Goal: Information Seeking & Learning: Find specific fact

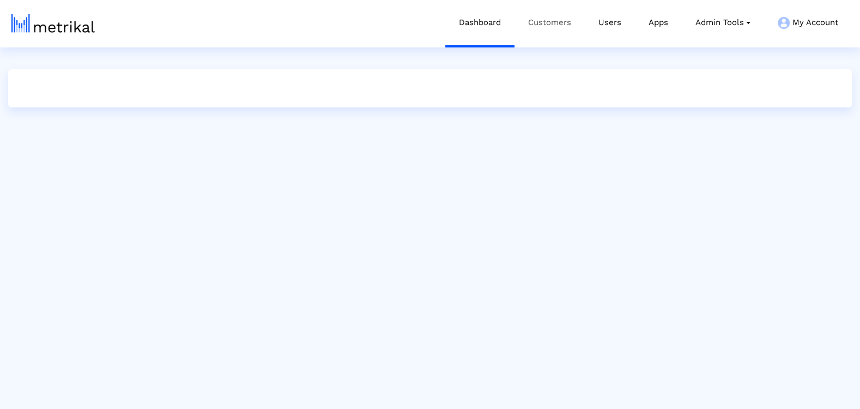
click at [537, 23] on link "Customers" at bounding box center [549, 22] width 70 height 45
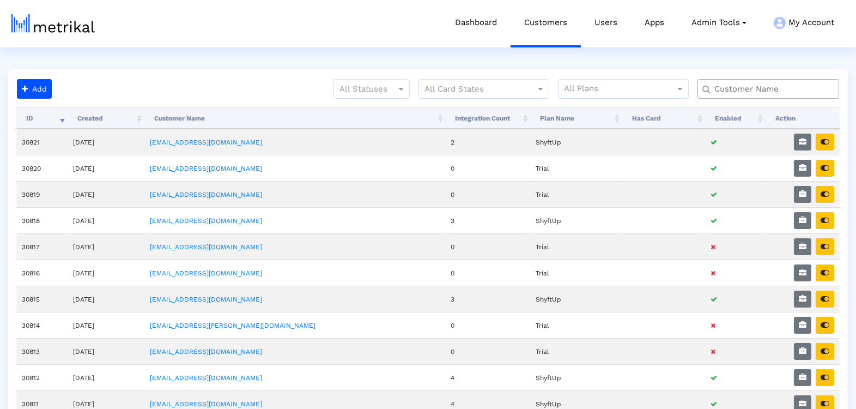
click at [728, 83] on input "text" at bounding box center [771, 88] width 128 height 11
type input "s"
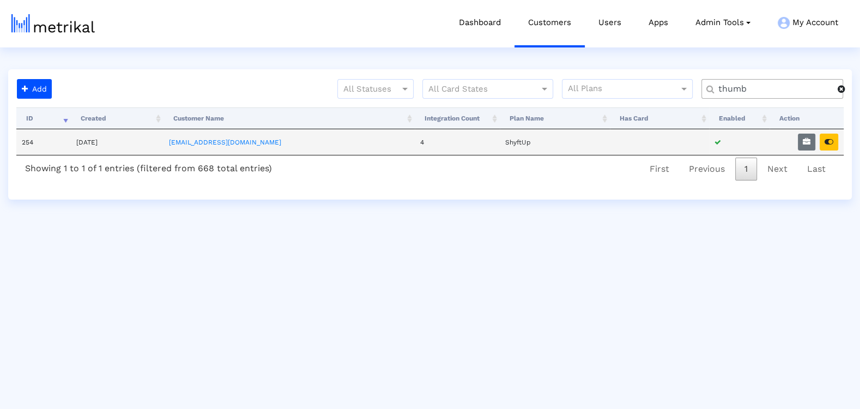
type input "thumb"
drag, startPoint x: 835, startPoint y: 132, endPoint x: 821, endPoint y: 130, distance: 13.7
click at [835, 132] on td at bounding box center [806, 142] width 74 height 26
click at [833, 145] on button "button" at bounding box center [829, 141] width 19 height 17
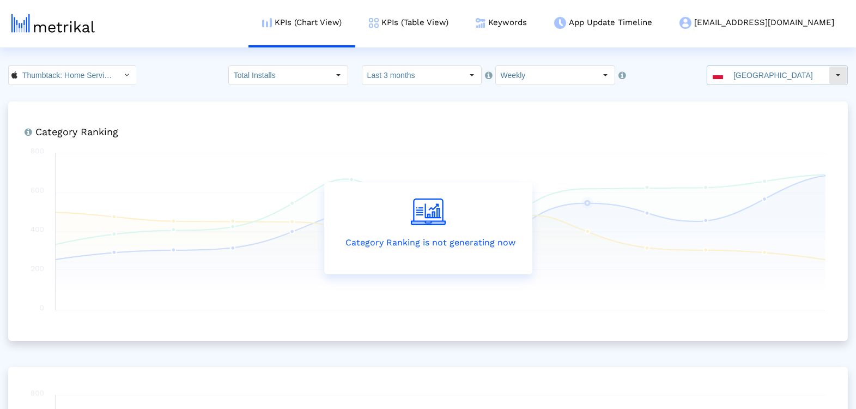
click at [794, 76] on input "[GEOGRAPHIC_DATA]" at bounding box center [779, 75] width 100 height 19
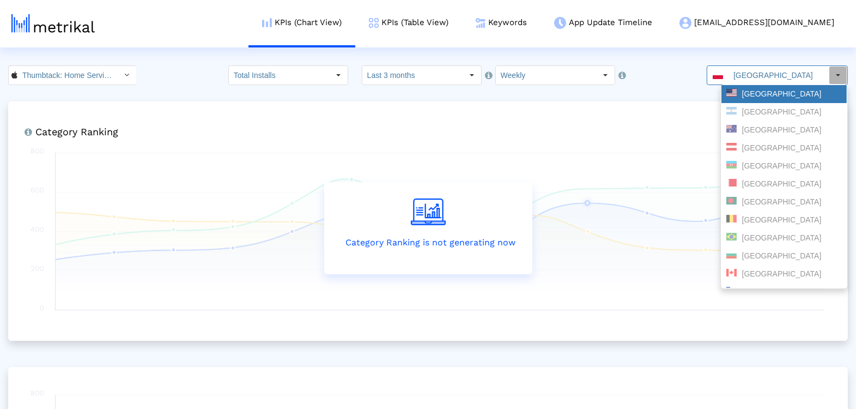
click at [776, 94] on div "[GEOGRAPHIC_DATA]" at bounding box center [784, 94] width 116 height 10
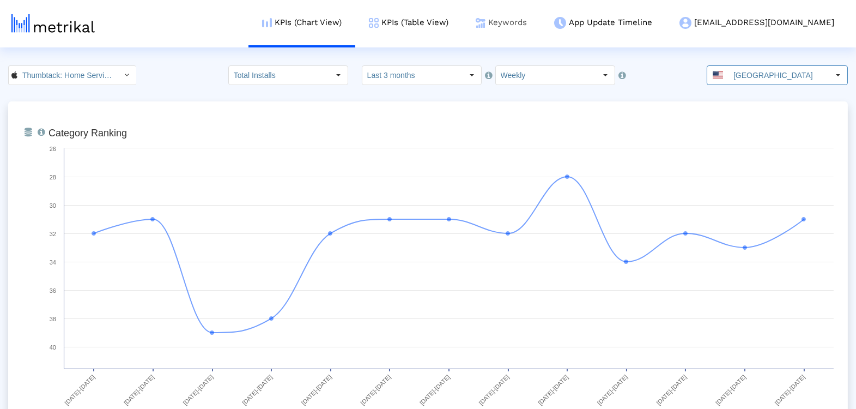
click at [540, 25] on link "Keywords" at bounding box center [501, 22] width 78 height 45
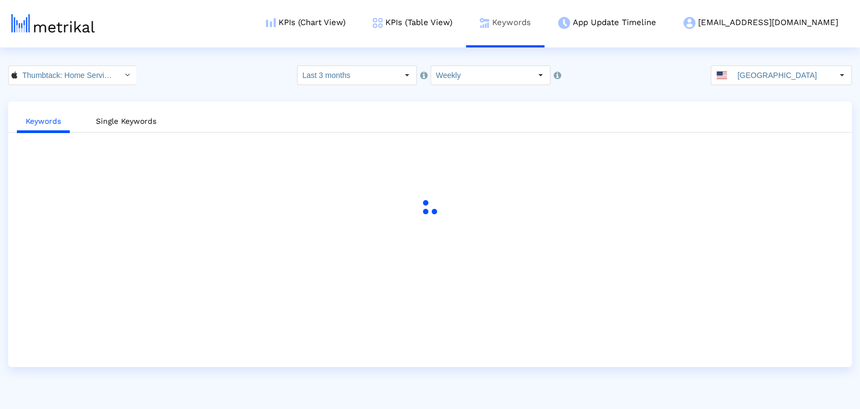
click at [544, 29] on link "Keywords" at bounding box center [505, 22] width 78 height 45
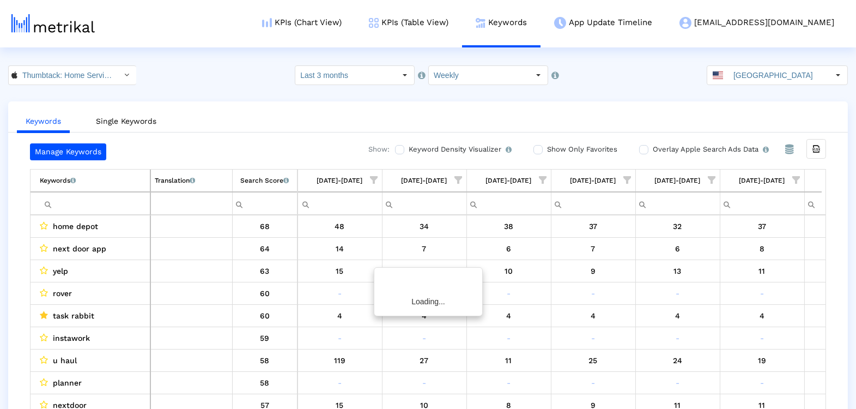
scroll to position [0, 573]
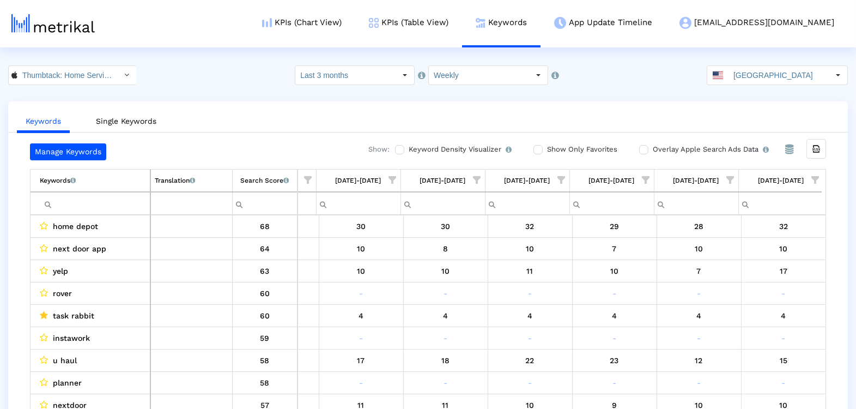
click at [77, 209] on input "Filter cell" at bounding box center [95, 204] width 110 height 18
type input "fiverr"
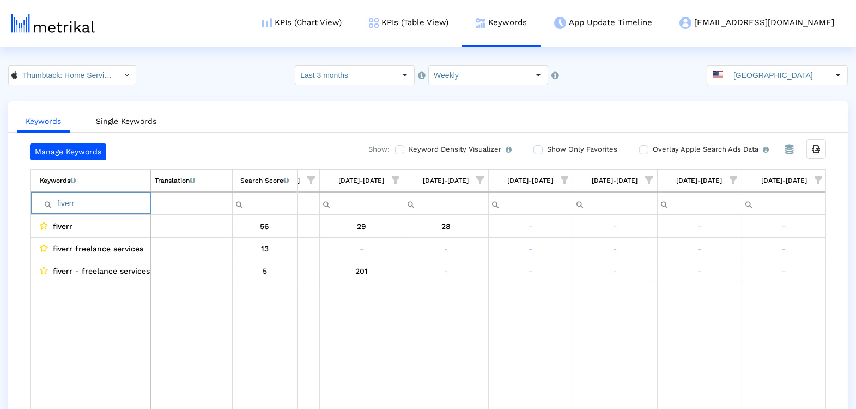
click at [89, 208] on input "fiverr" at bounding box center [95, 204] width 110 height 18
click at [77, 208] on input "upwork" at bounding box center [95, 204] width 110 height 18
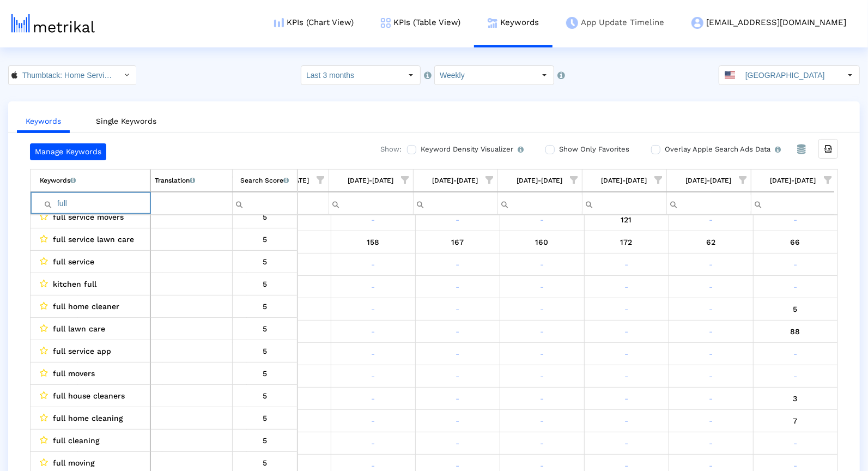
scroll to position [72, 0]
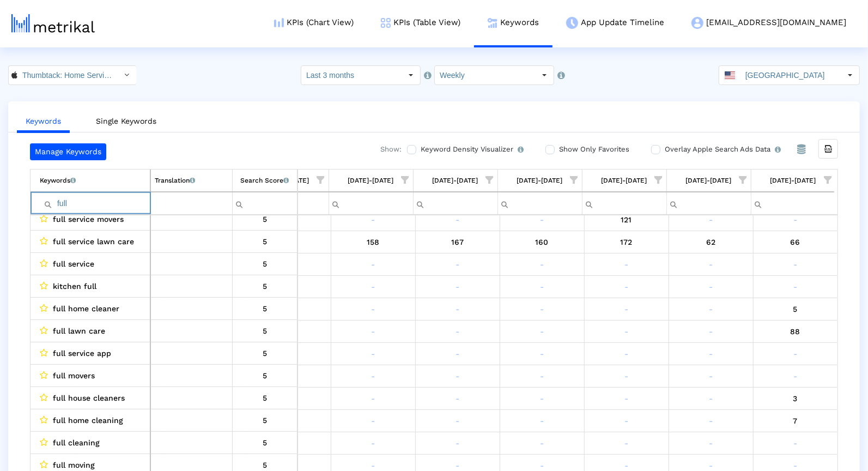
click at [68, 201] on input "full" at bounding box center [95, 204] width 110 height 18
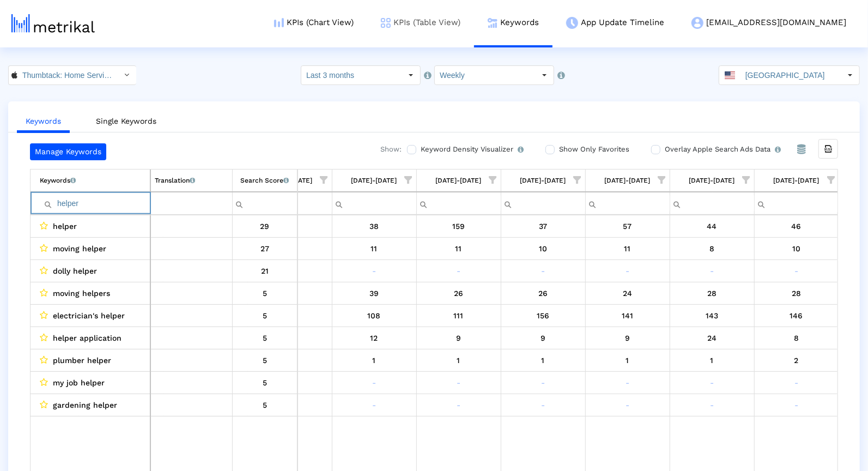
type input "helper"
